Goal: Task Accomplishment & Management: Manage account settings

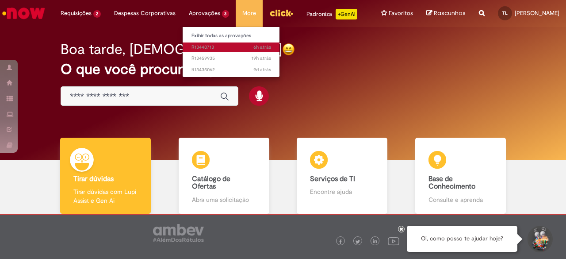
click at [197, 45] on span "6h atrás 6 horas atrás R13440713" at bounding box center [231, 47] width 80 height 7
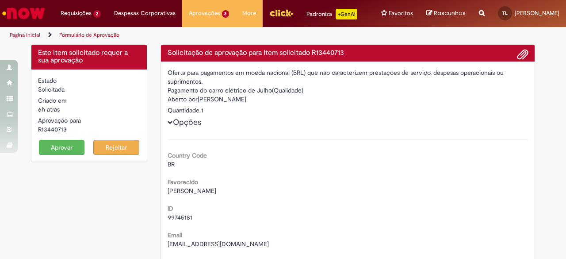
click at [66, 148] on button "Aprovar" at bounding box center [62, 147] width 46 height 15
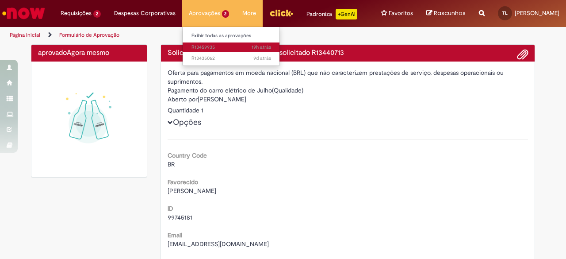
click at [197, 46] on span "19h atrás 19 horas atrás R13459935" at bounding box center [231, 47] width 80 height 7
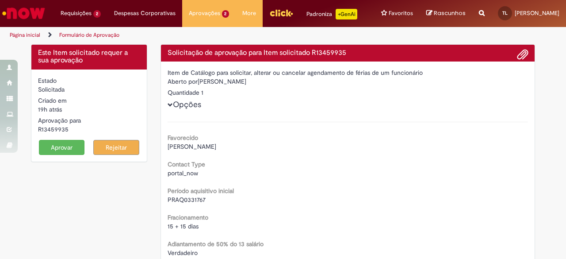
click at [64, 148] on button "Aprovar" at bounding box center [62, 147] width 46 height 15
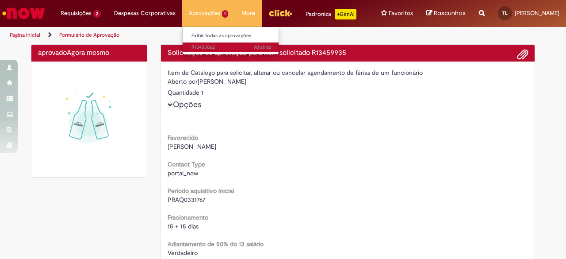
click at [202, 47] on span "9d atrás 9 dias atrás R13435062" at bounding box center [231, 47] width 80 height 7
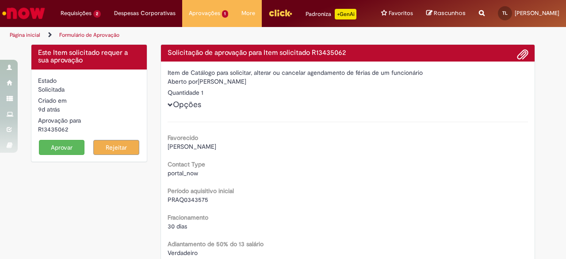
click at [67, 149] on button "Aprovar" at bounding box center [62, 147] width 46 height 15
